Goal: Information Seeking & Learning: Learn about a topic

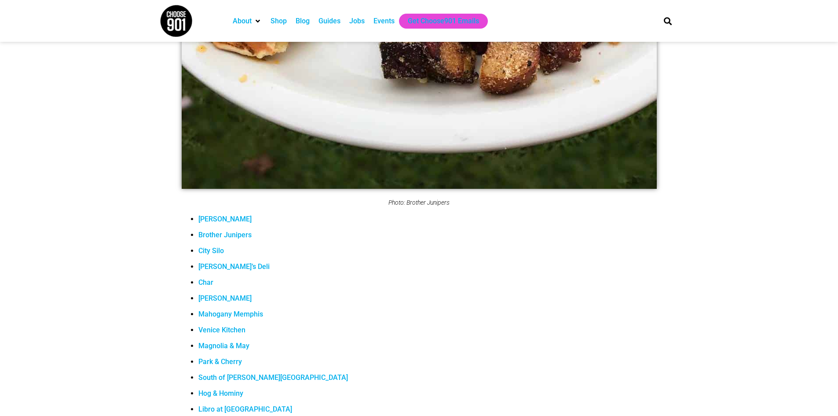
scroll to position [4444, 0]
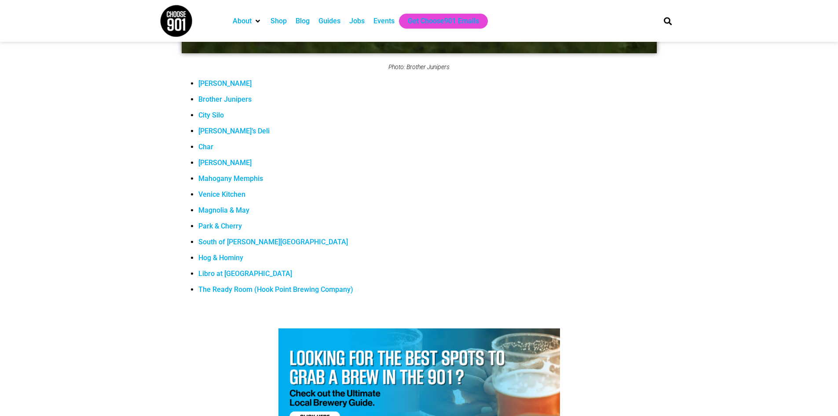
click at [223, 101] on link "Brother Junipers" at bounding box center [224, 99] width 53 height 8
click at [220, 258] on link "Hog & Hominy" at bounding box center [220, 257] width 45 height 8
click at [215, 111] on link "City Silo" at bounding box center [211, 115] width 26 height 8
click at [217, 222] on link "Park & Cherry" at bounding box center [220, 226] width 44 height 8
click at [301, 290] on link "The Ready Room (Hook Point Brewing Company)" at bounding box center [275, 289] width 155 height 8
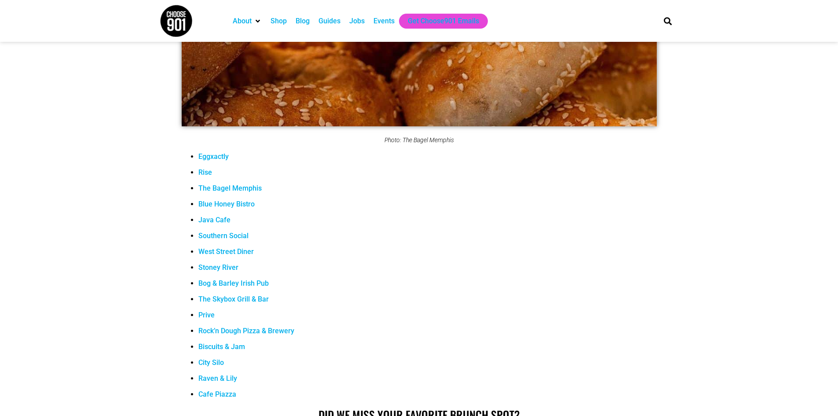
scroll to position [5764, 0]
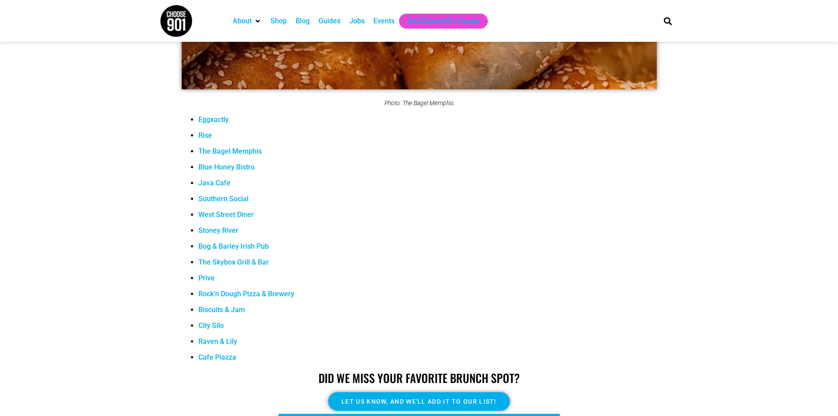
click at [219, 119] on link "Eggxactly" at bounding box center [213, 119] width 30 height 8
